Goal: Information Seeking & Learning: Find specific page/section

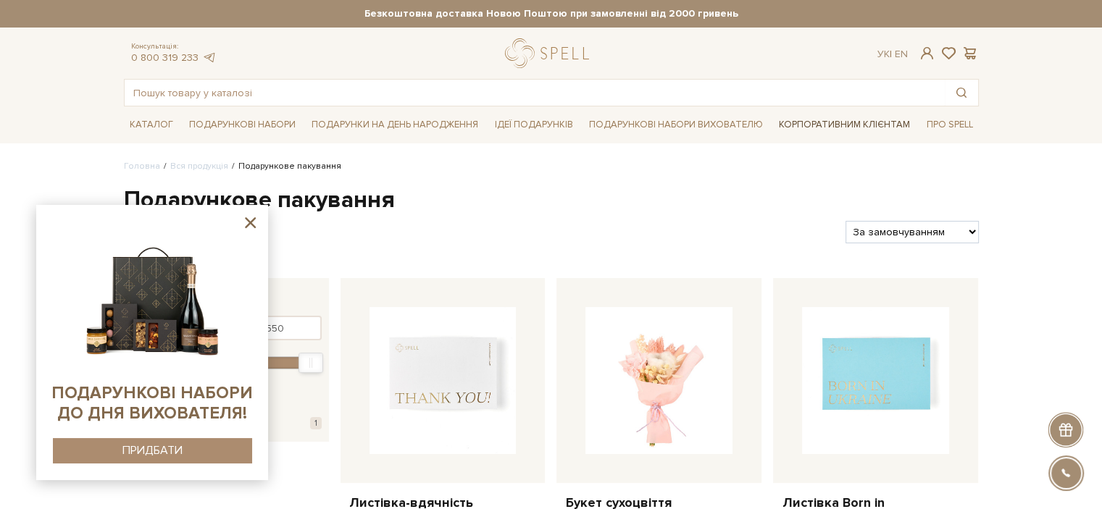
click at [875, 122] on link "Корпоративним клієнтам" at bounding box center [844, 124] width 143 height 25
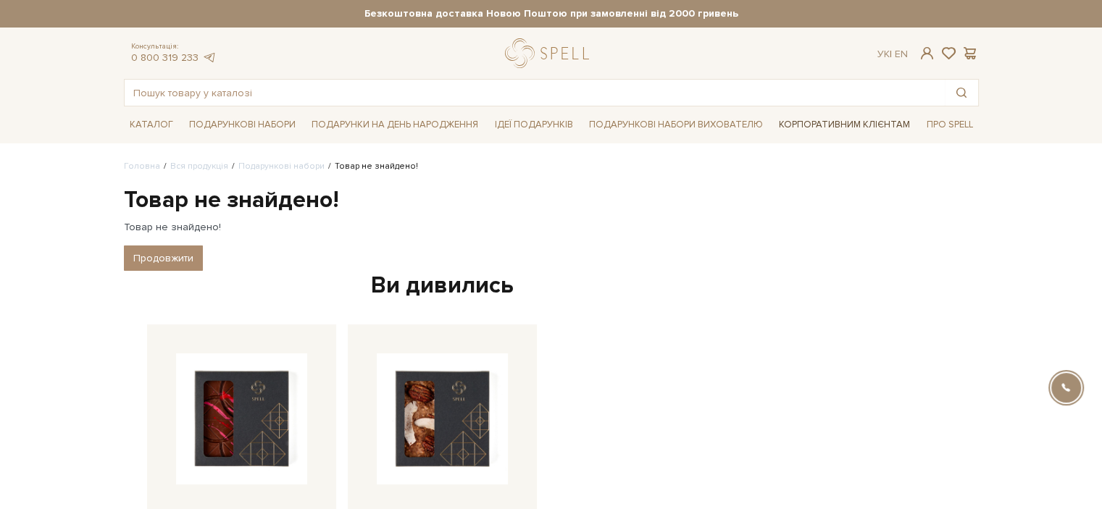
click at [822, 120] on link "Корпоративним клієнтам" at bounding box center [844, 124] width 143 height 25
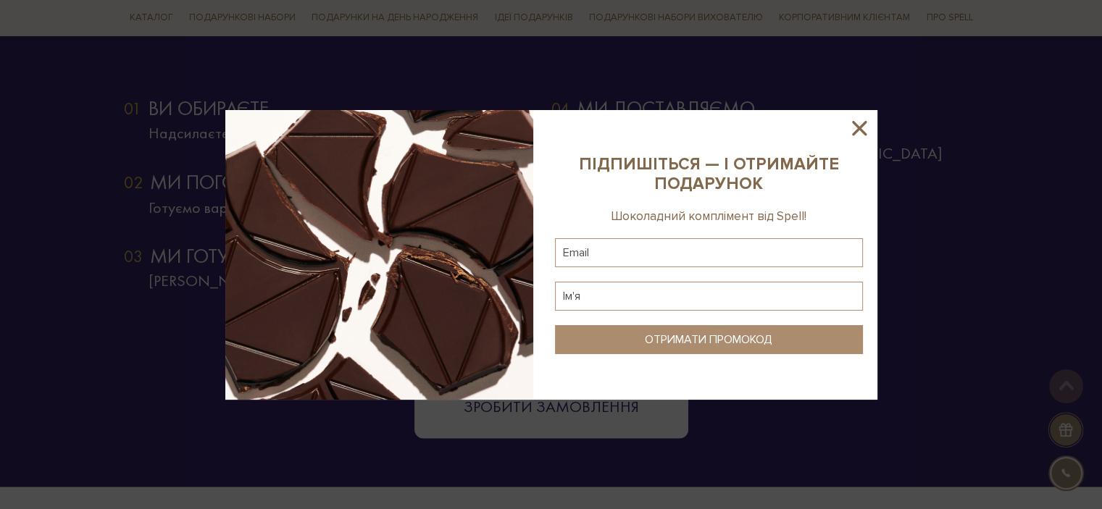
scroll to position [2668, 0]
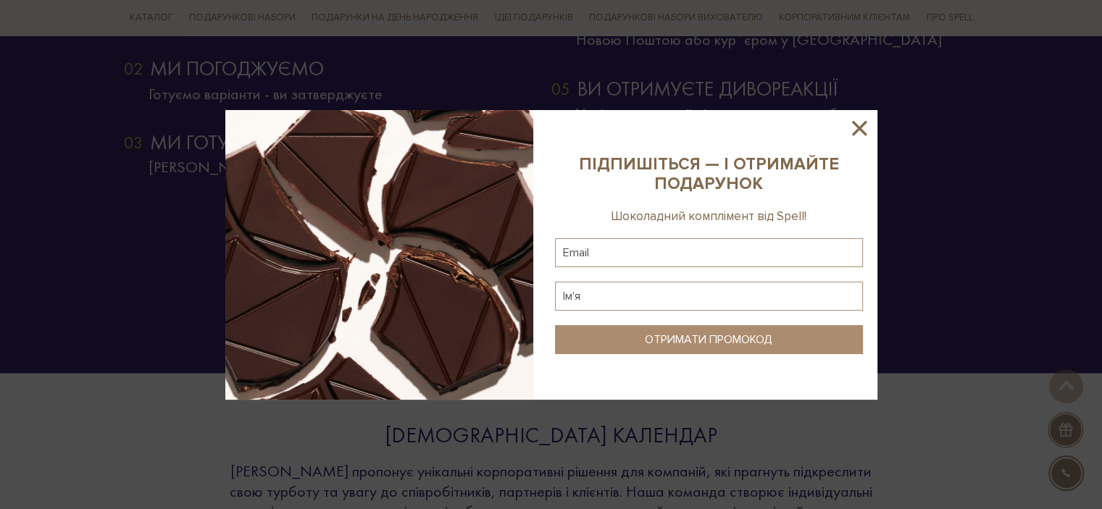
click at [867, 127] on icon at bounding box center [859, 128] width 25 height 25
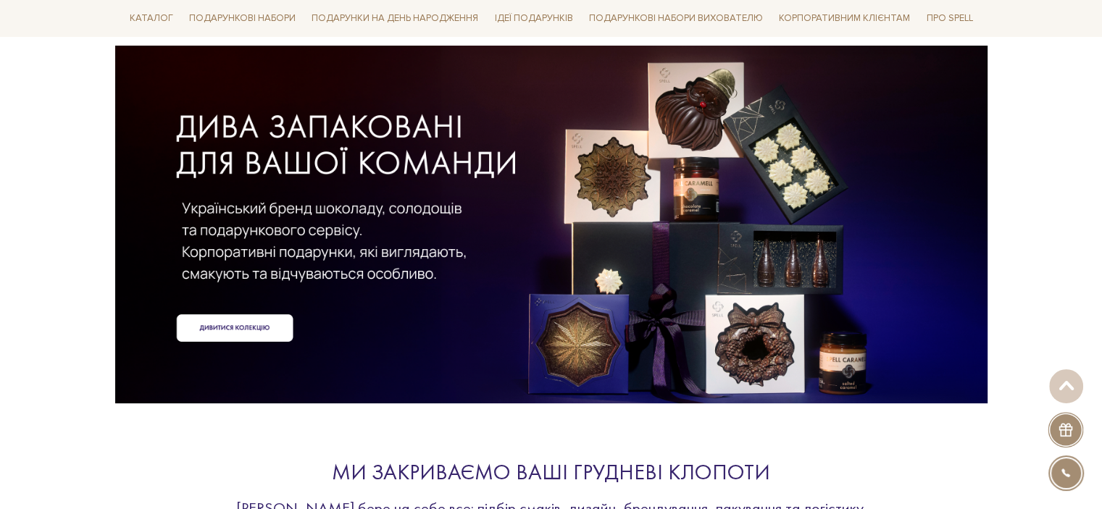
scroll to position [1, 0]
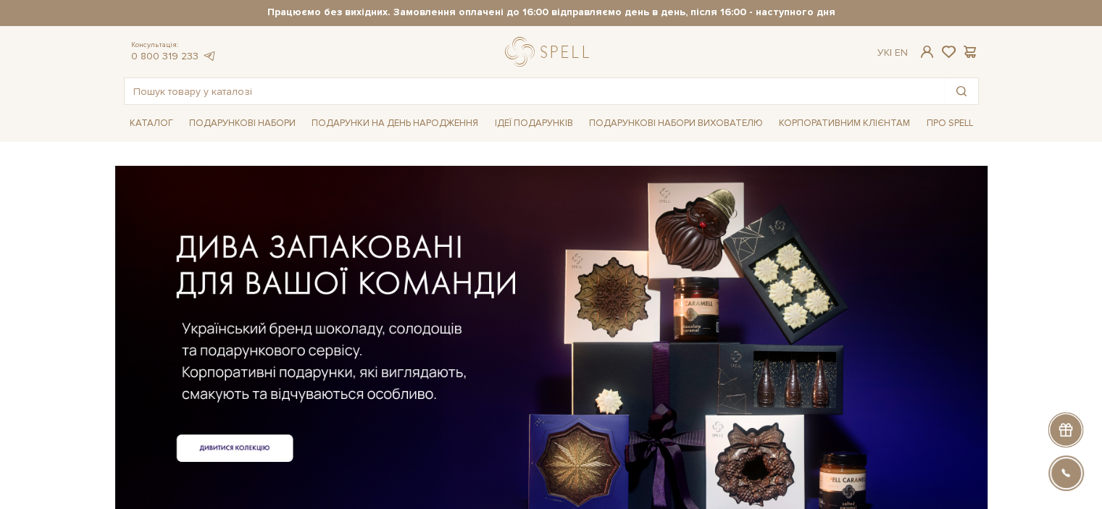
scroll to position [1, 0]
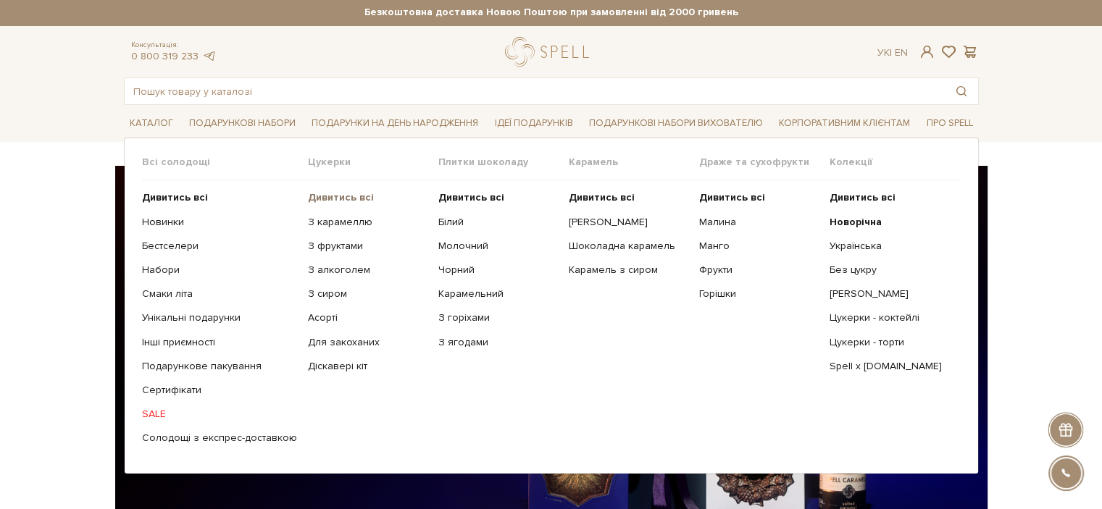
click at [310, 199] on b "Дивитись всі" at bounding box center [341, 197] width 66 height 12
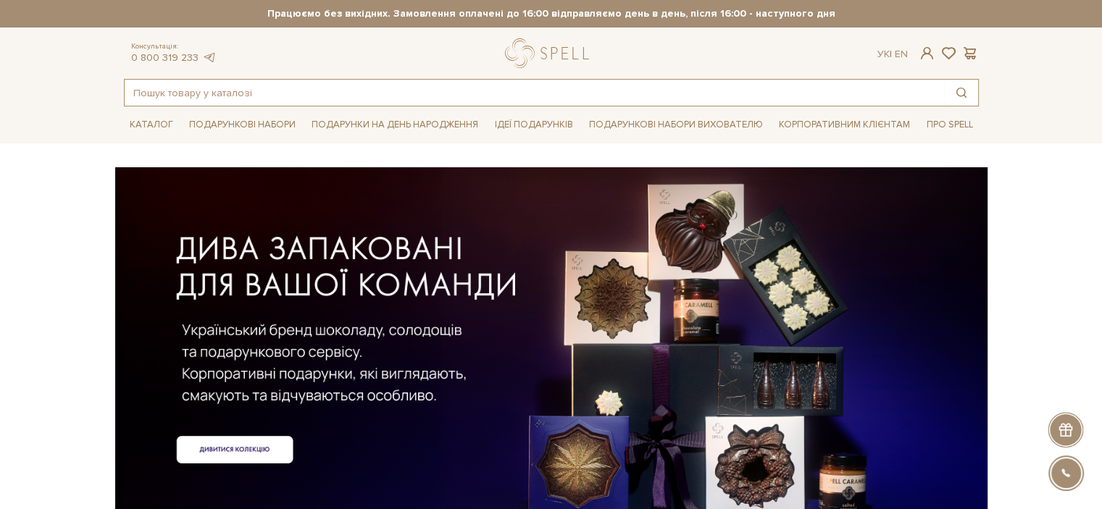
click at [332, 80] on input "text" at bounding box center [535, 93] width 820 height 26
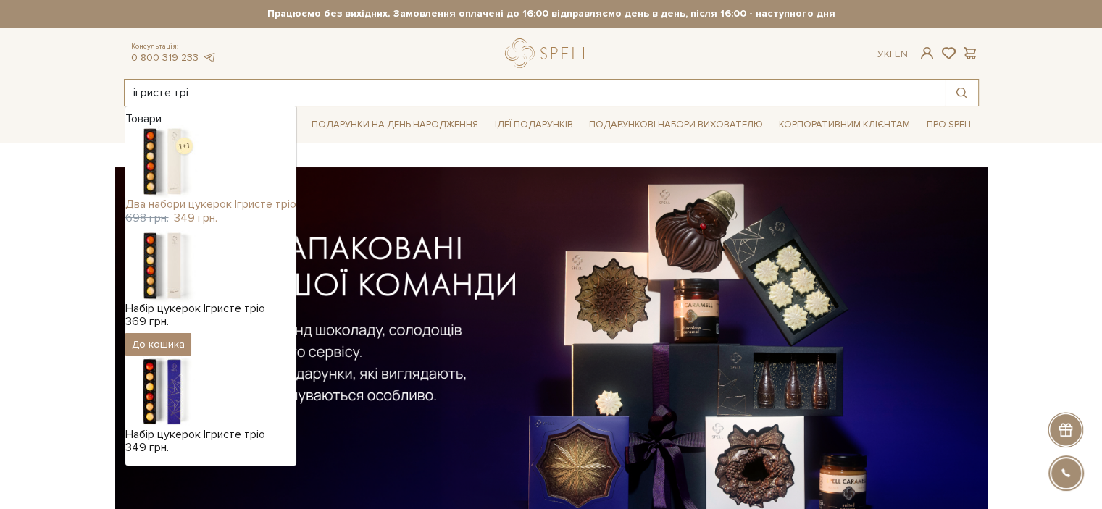
type input "ігристе трі"
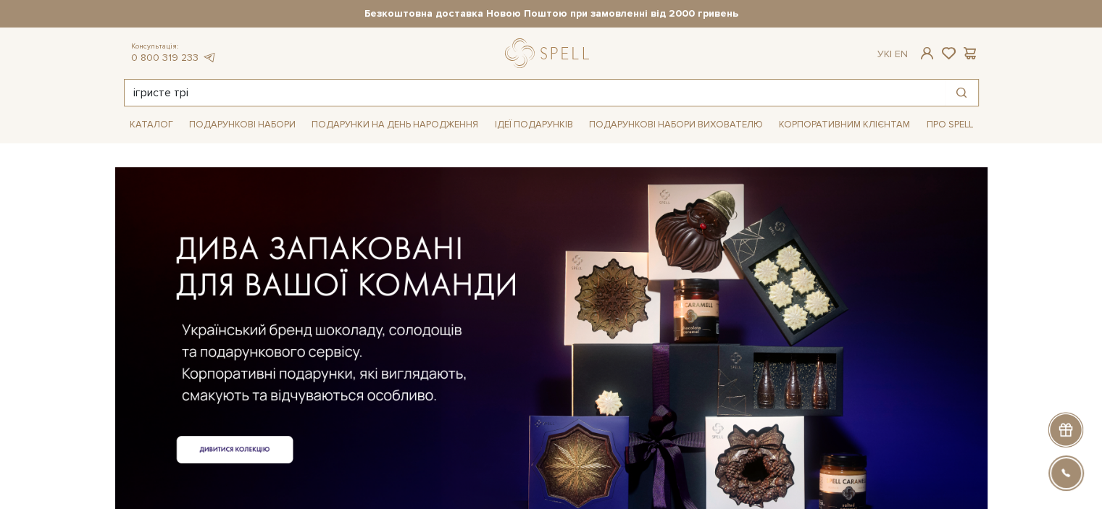
click at [292, 87] on input "ігристе трі" at bounding box center [535, 93] width 820 height 26
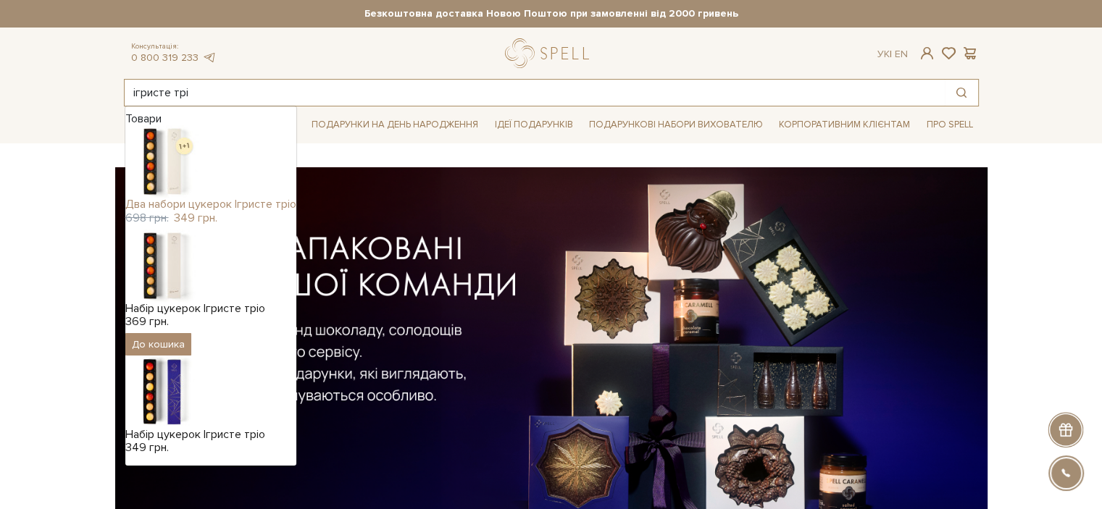
click at [228, 207] on div "Два набори цукерок Ігристе тріо" at bounding box center [210, 204] width 171 height 13
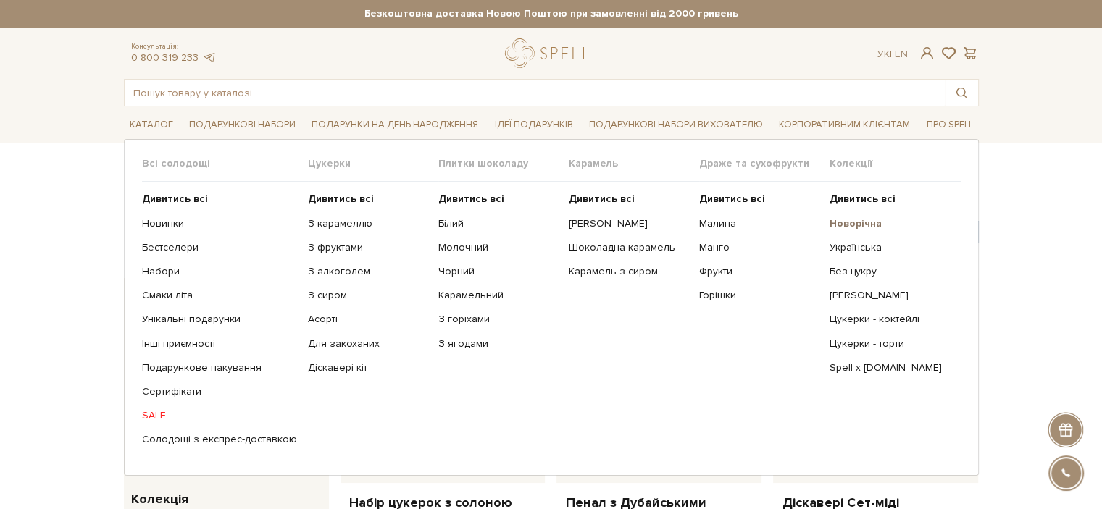
click at [871, 222] on b "Новорічна" at bounding box center [855, 223] width 52 height 12
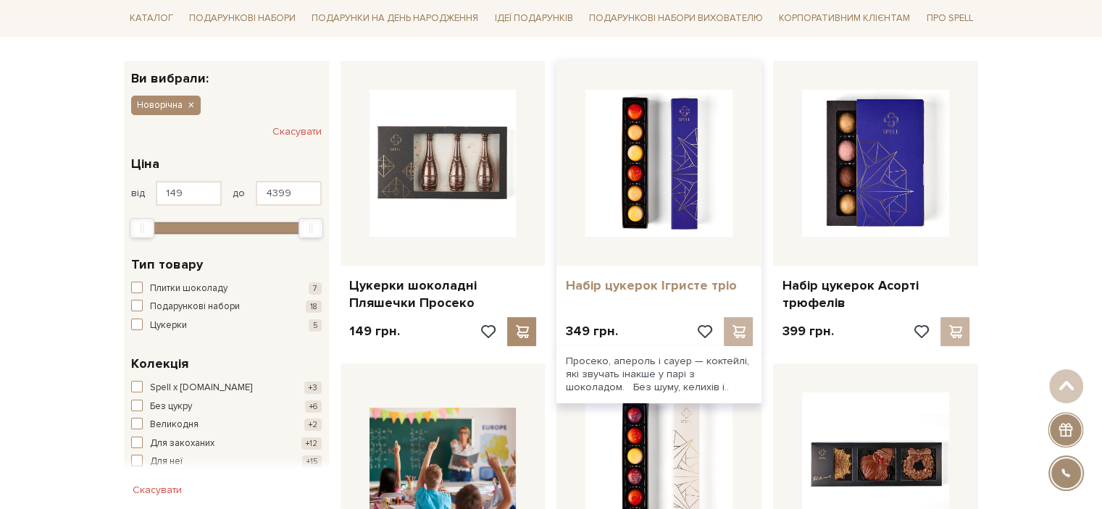
click at [667, 292] on link "Набір цукерок Ігристе тріо" at bounding box center [659, 285] width 188 height 17
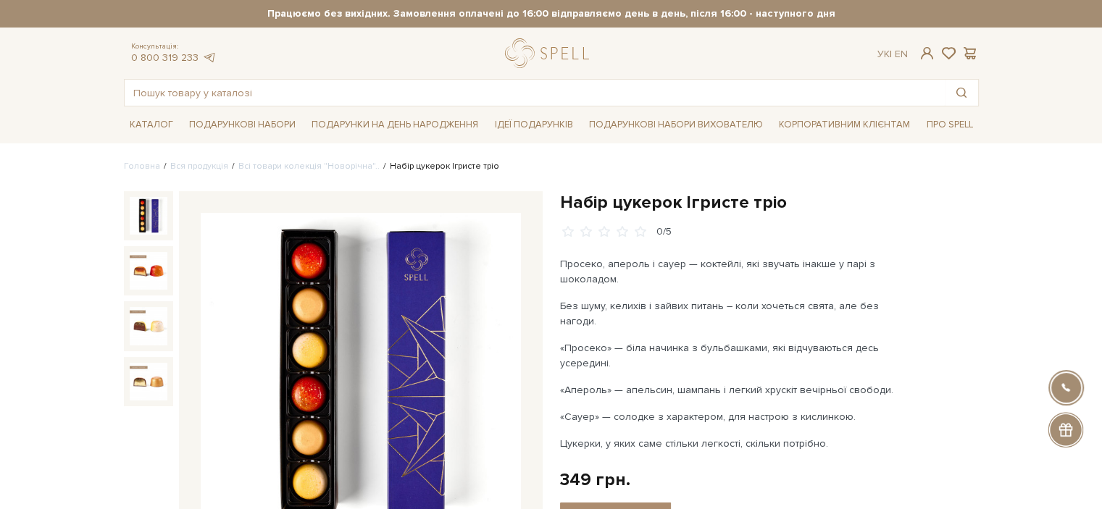
click at [895, 195] on h1 "Набір цукерок Ігристе тріо" at bounding box center [769, 202] width 419 height 22
